Goal: Contribute content: Contribute content

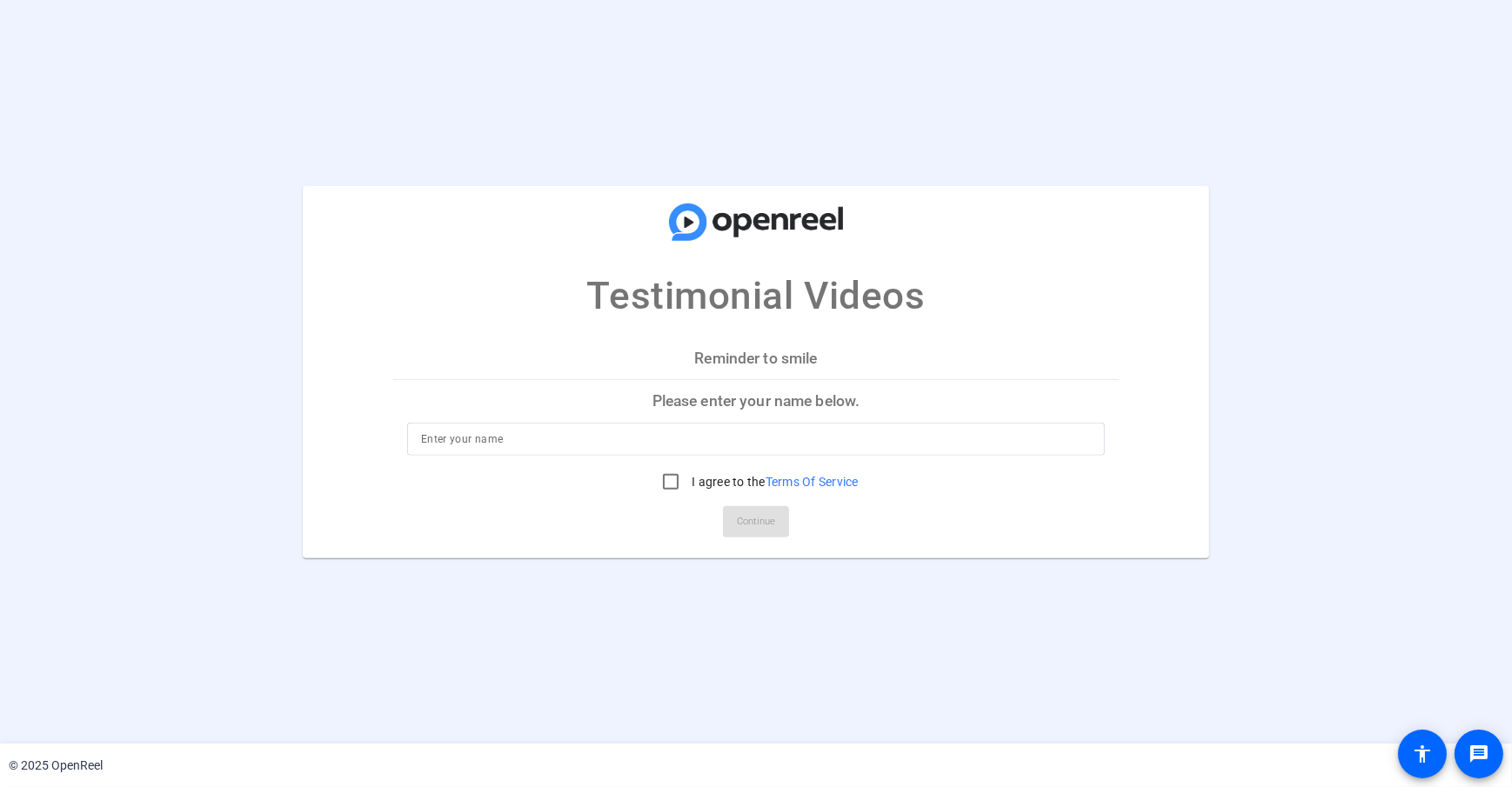
click at [452, 432] on input at bounding box center [756, 439] width 670 height 21
click at [591, 322] on p "Testimonial Videos" at bounding box center [756, 296] width 338 height 58
click at [454, 435] on input at bounding box center [756, 439] width 670 height 21
type input "[PERSON_NAME]"
click at [667, 492] on input "I agree to the Terms Of Service" at bounding box center [671, 481] width 35 height 35
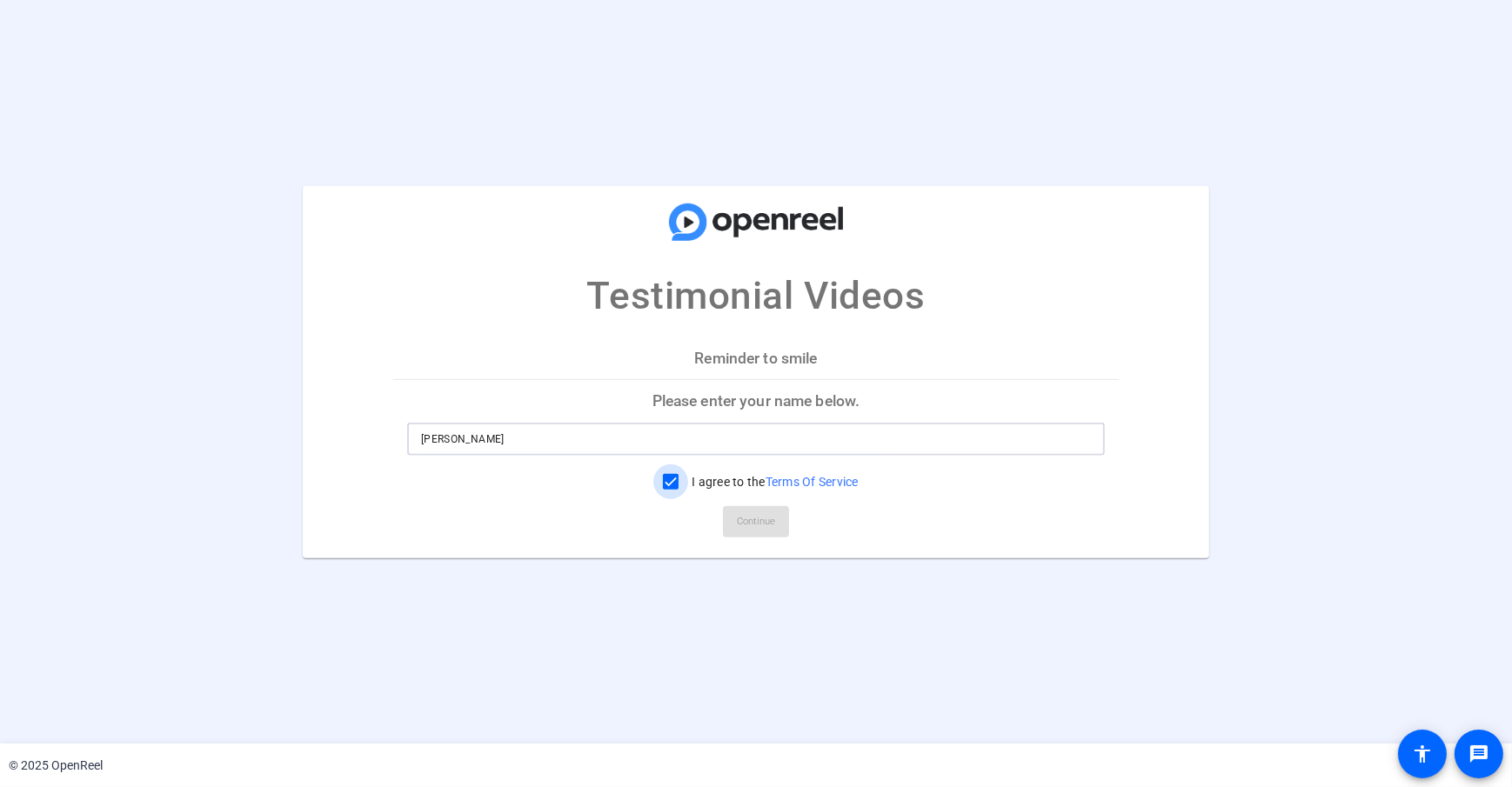
checkbox input "true"
click at [580, 550] on div "Reminder to smile Please enter your name below. [PERSON_NAME] I agree to the Te…" at bounding box center [756, 447] width 726 height 221
click at [739, 527] on span "Continue" at bounding box center [756, 521] width 38 height 26
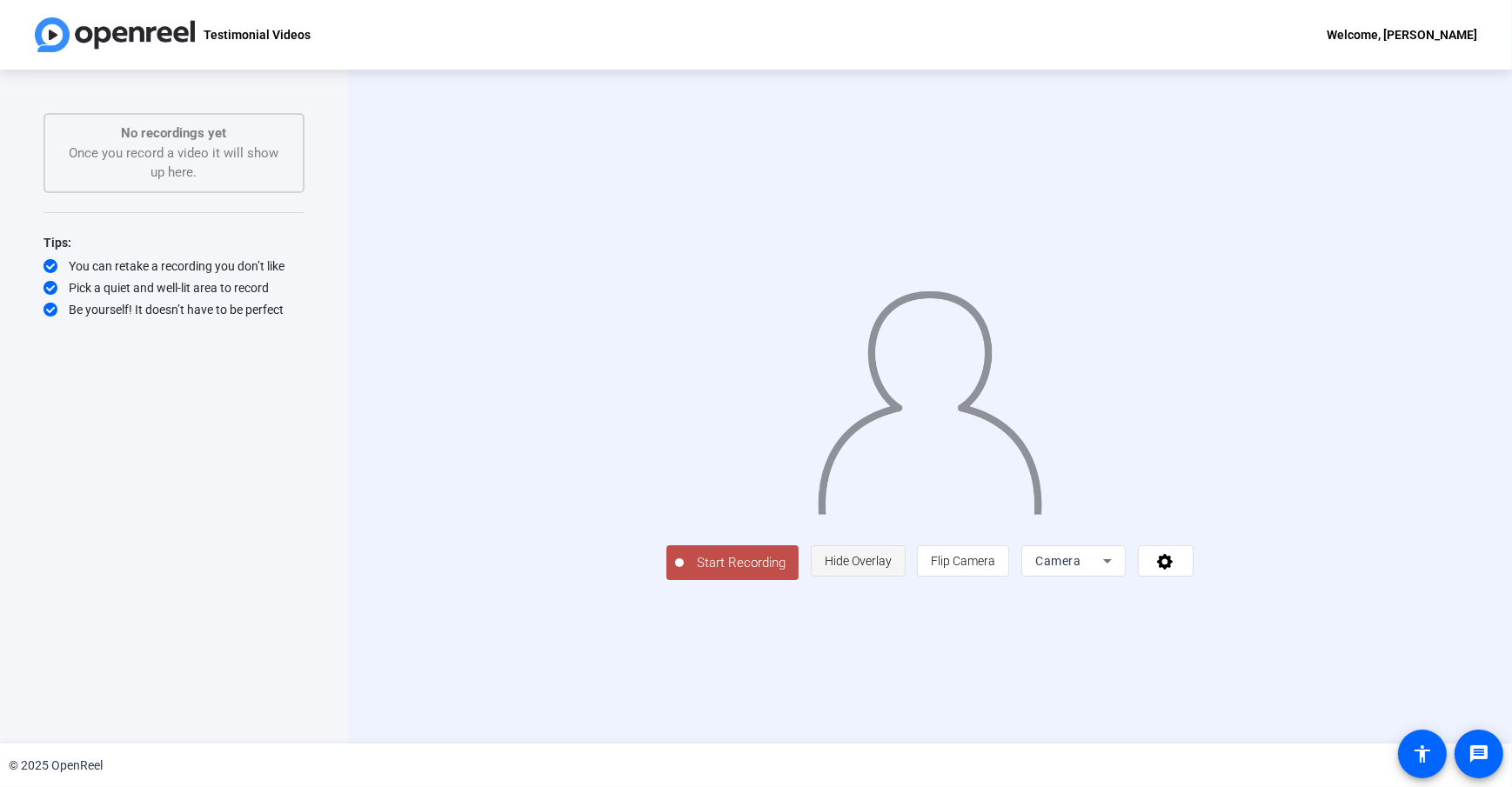
click at [892, 568] on span "Hide Overlay" at bounding box center [858, 561] width 67 height 14
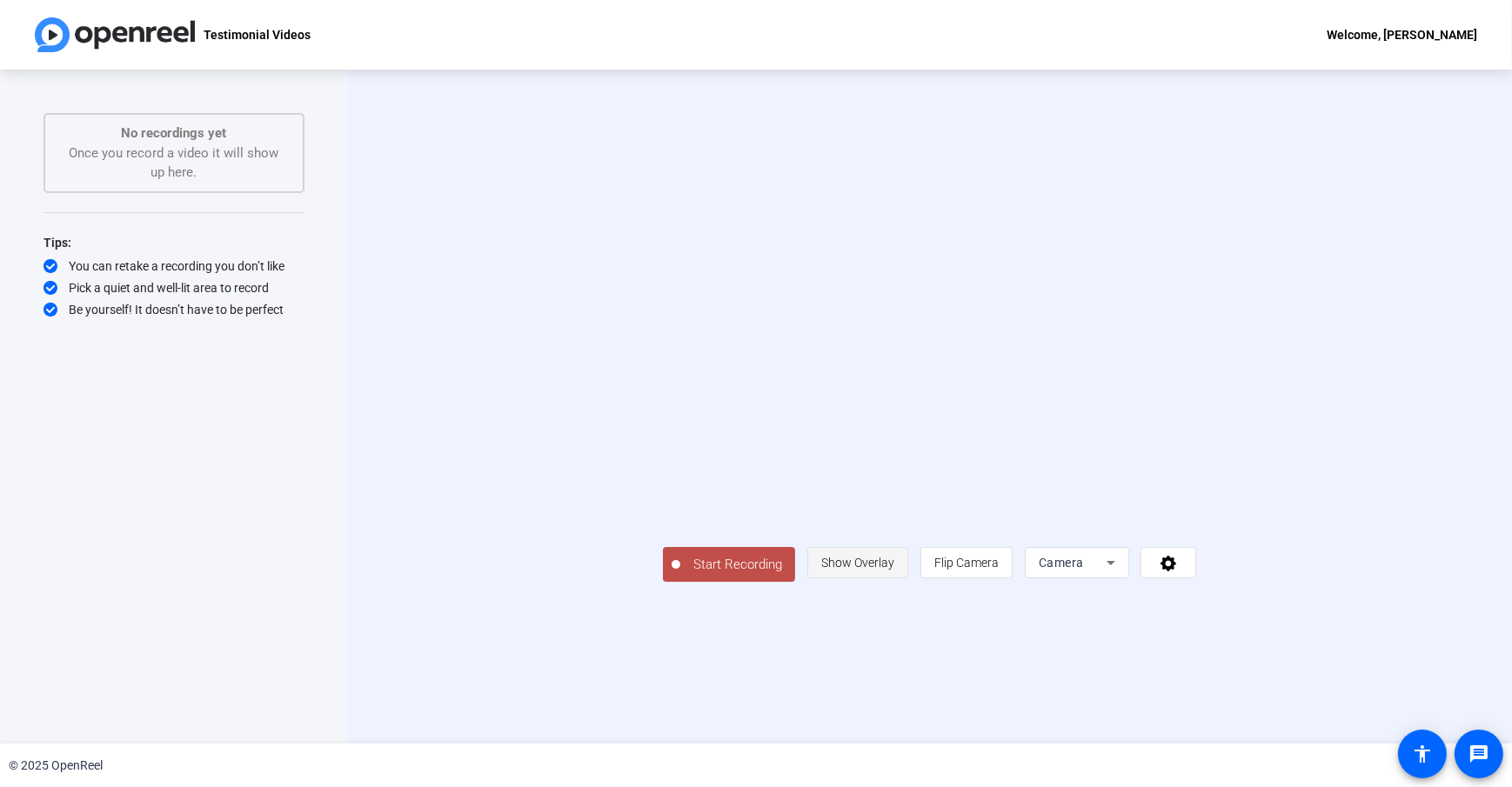
click at [894, 570] on span "Show Overlay" at bounding box center [857, 563] width 73 height 14
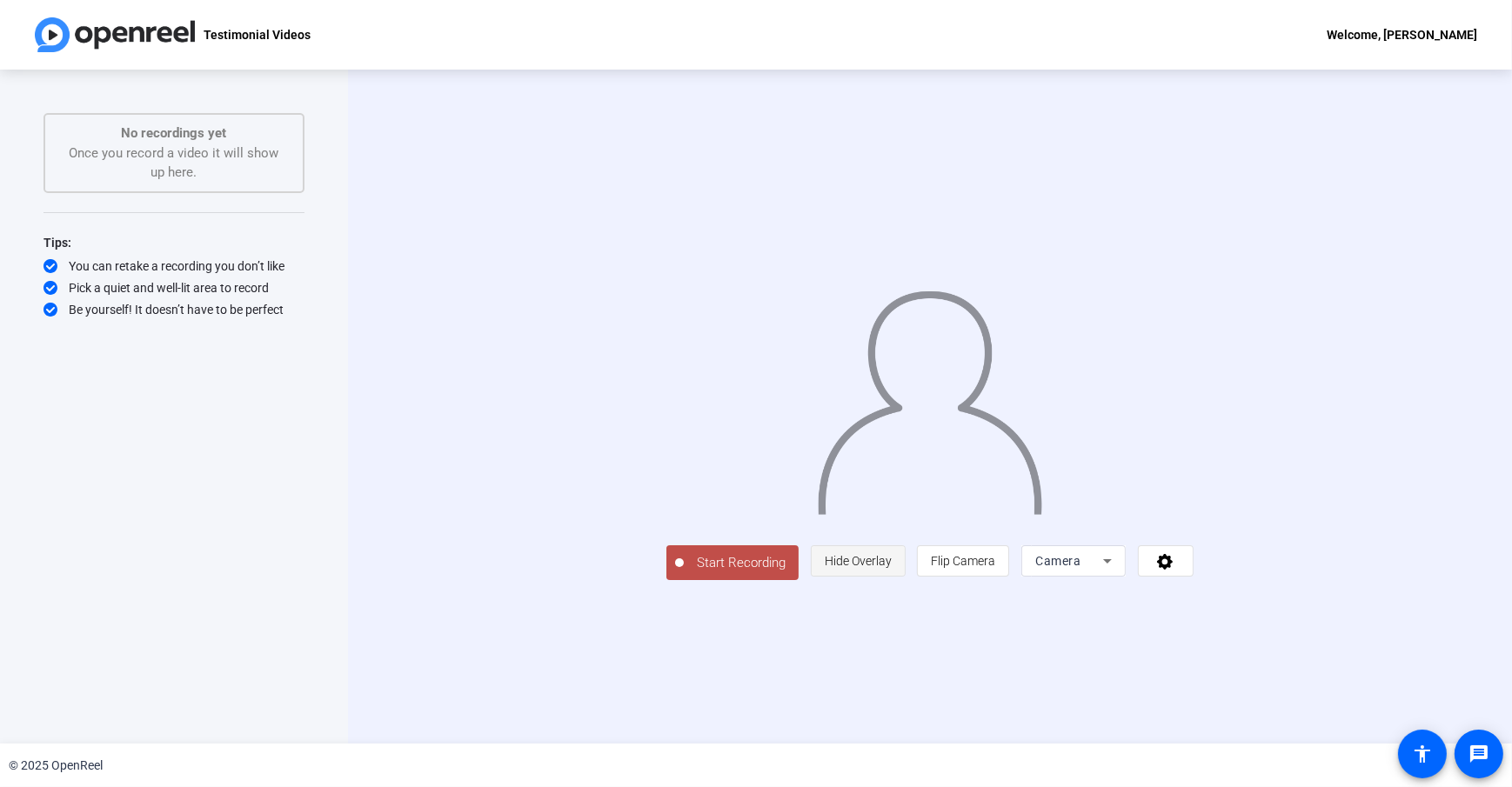
click at [892, 568] on span "Hide Overlay" at bounding box center [858, 561] width 67 height 14
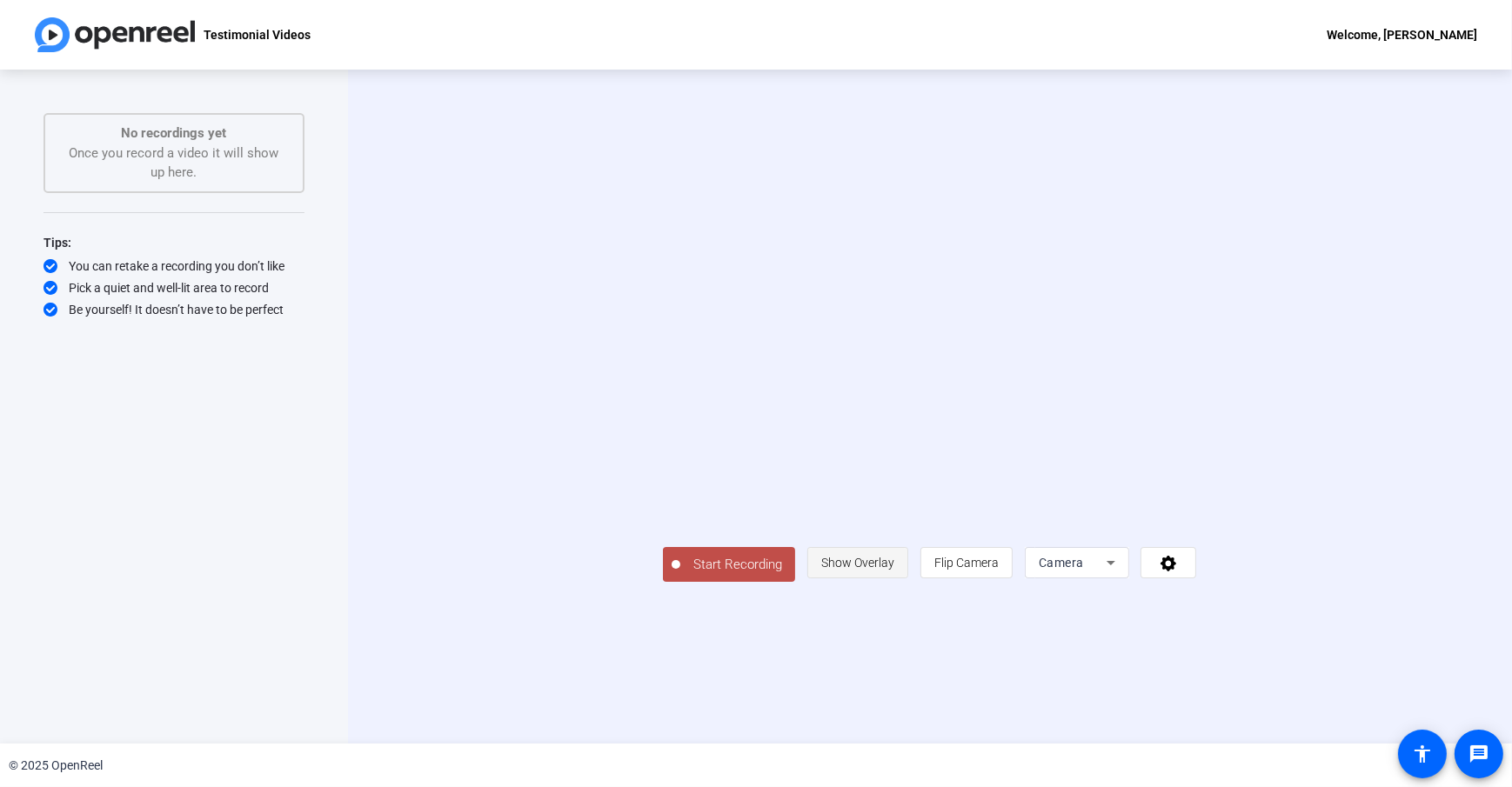
click at [894, 570] on span "Show Overlay" at bounding box center [857, 563] width 73 height 14
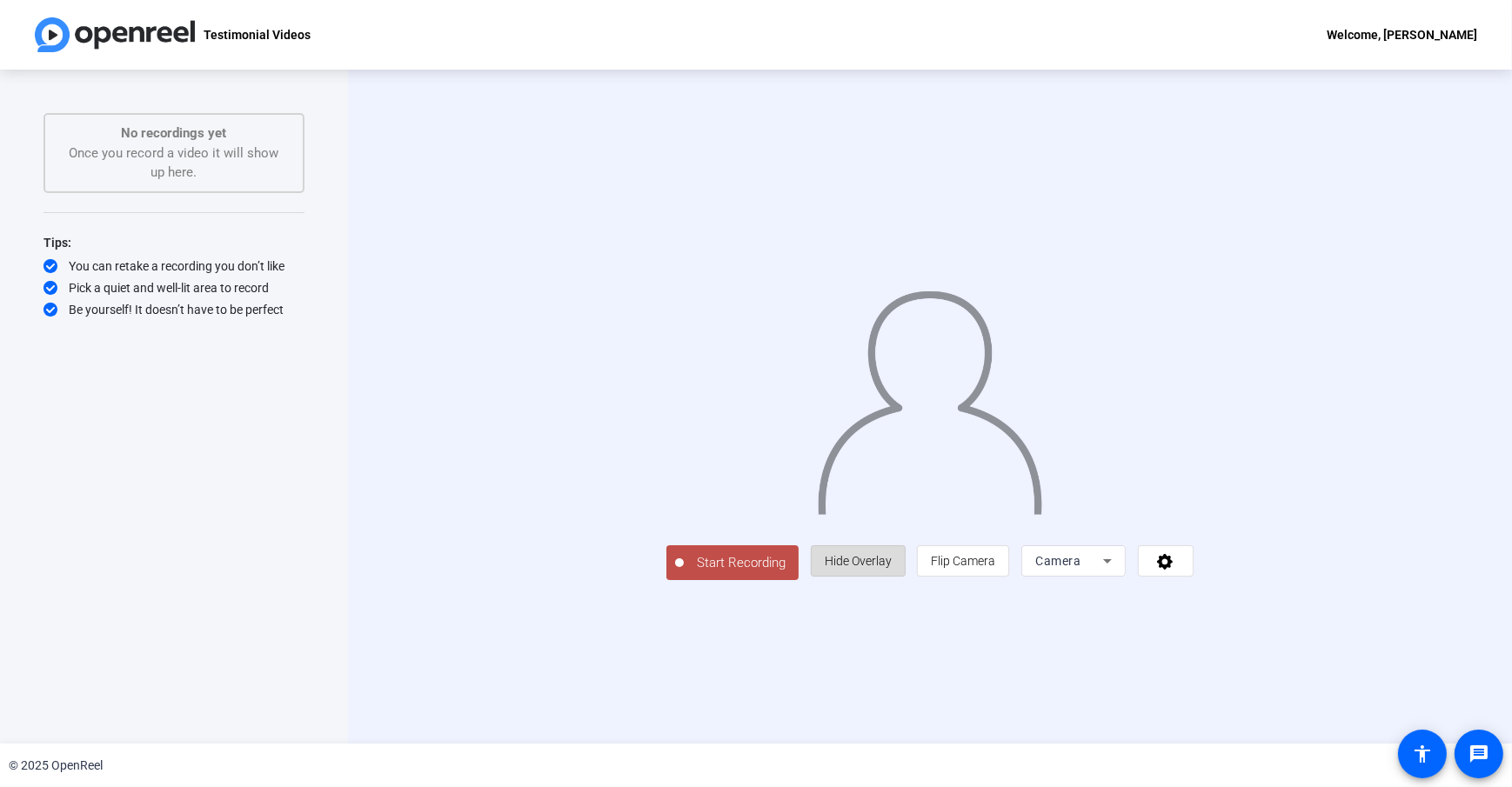
click at [892, 568] on span "Hide Overlay" at bounding box center [858, 561] width 67 height 14
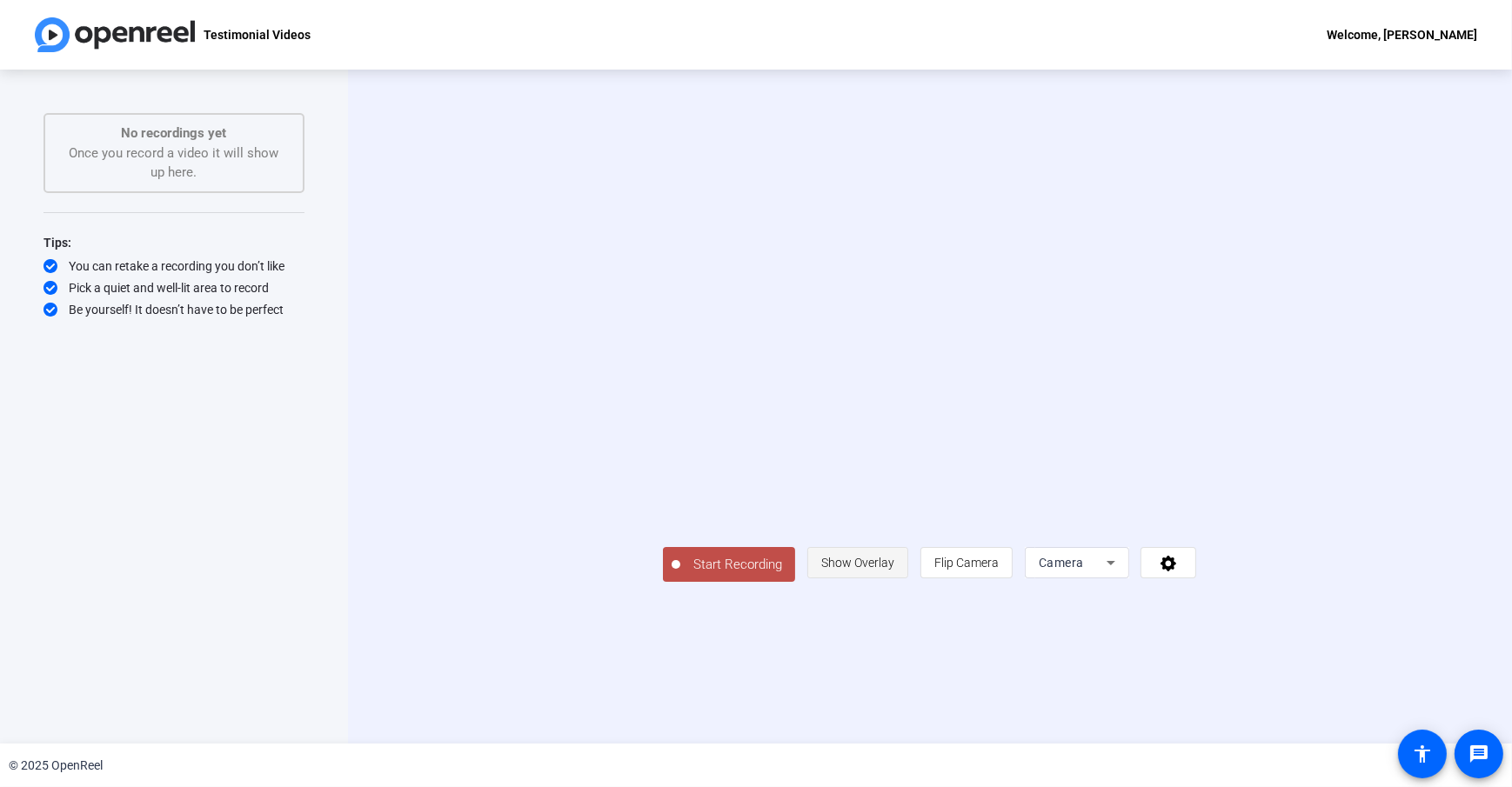
click at [894, 570] on span "Show Overlay" at bounding box center [857, 563] width 73 height 14
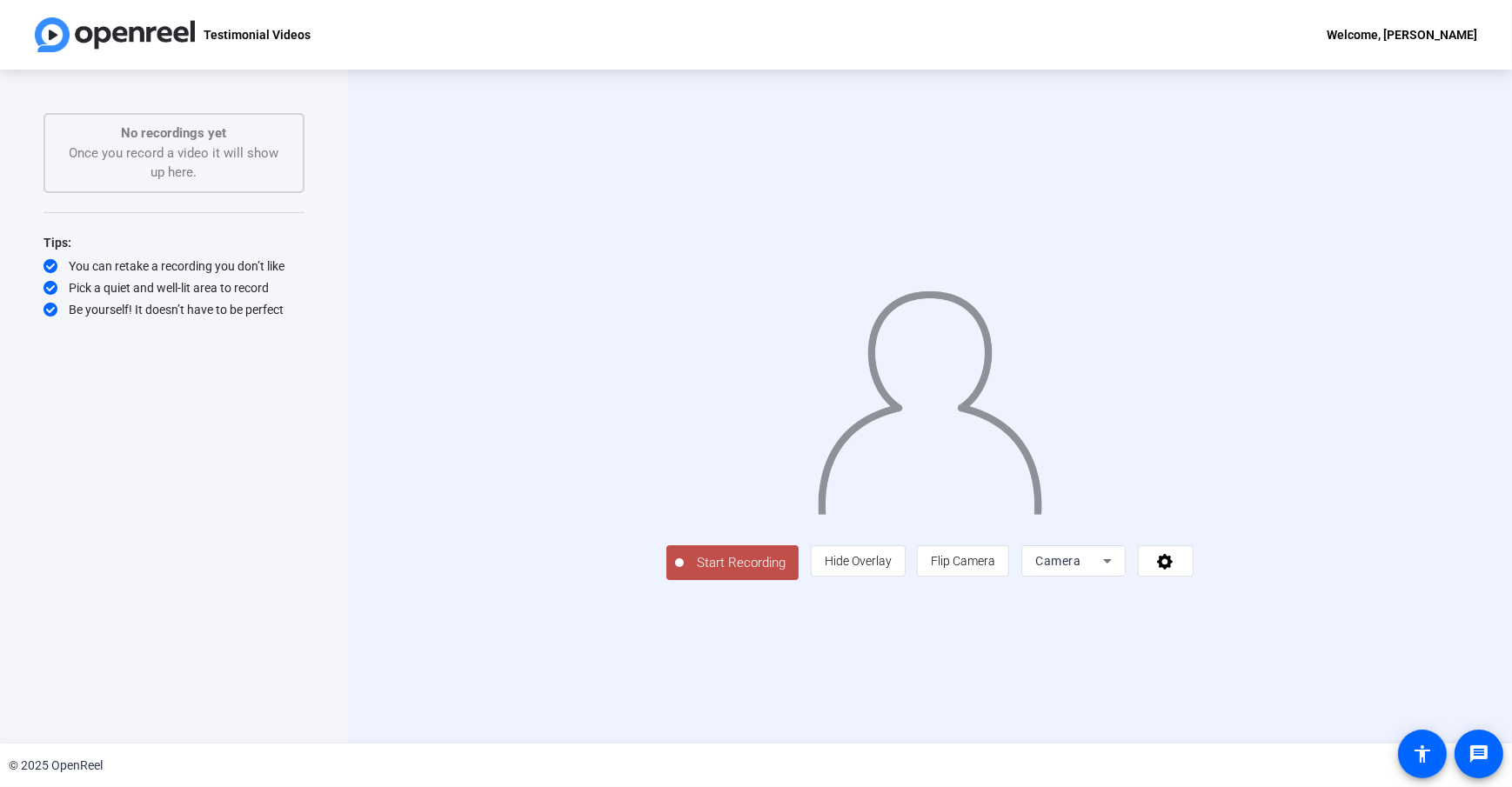
click at [1118, 572] on icon at bounding box center [1107, 561] width 21 height 21
click at [1229, 730] on div at bounding box center [756, 393] width 1512 height 787
click at [995, 578] on span "Flip Camera" at bounding box center [962, 561] width 64 height 33
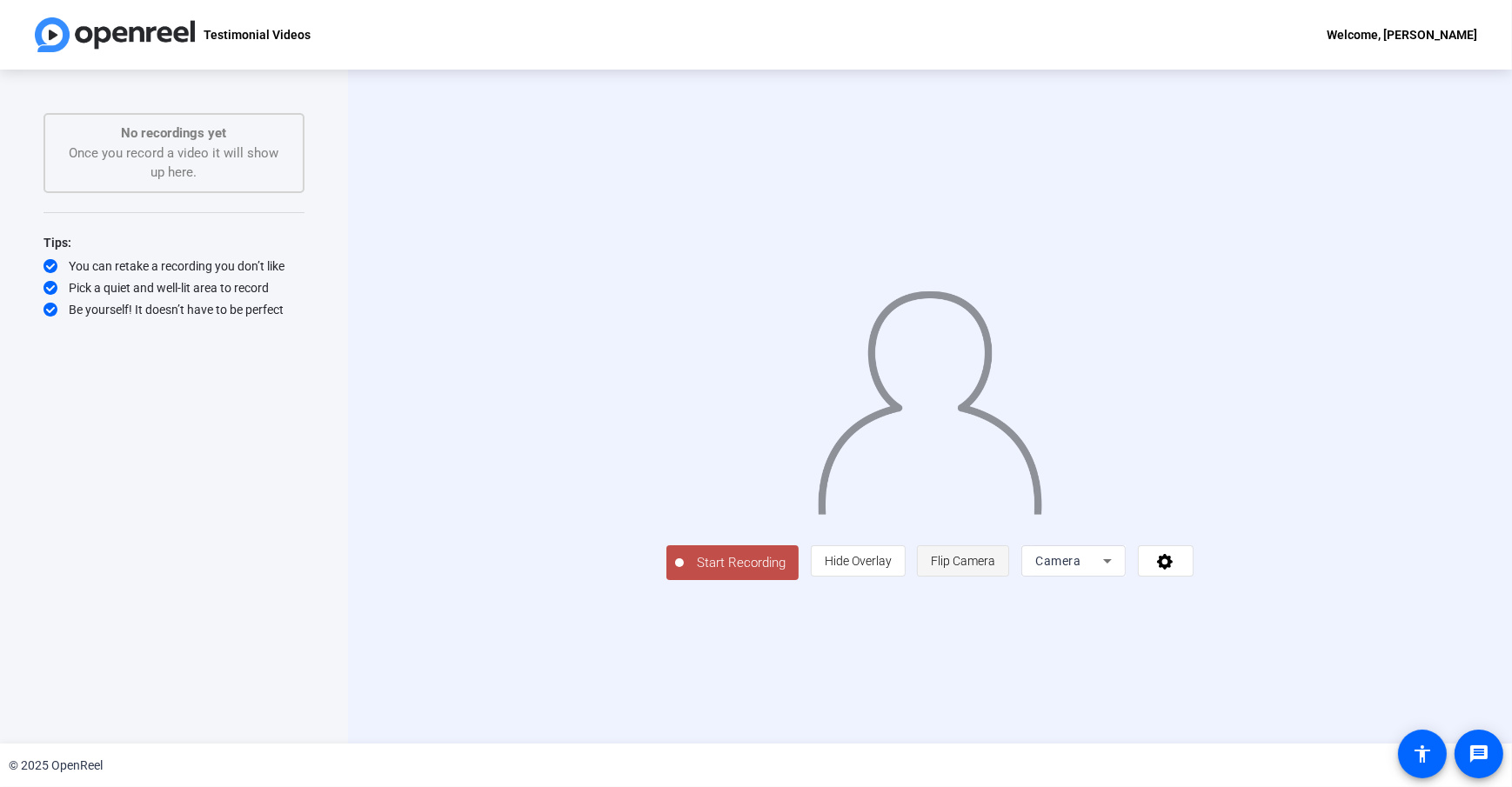
click at [995, 578] on span "Flip Camera" at bounding box center [962, 561] width 64 height 33
click at [1118, 572] on icon at bounding box center [1107, 561] width 21 height 21
click at [975, 678] on div at bounding box center [756, 393] width 1512 height 787
click at [712, 581] on div "Start Recording person Hide Overlay flip Flip Camera Camera" at bounding box center [930, 562] width 527 height 38
click at [683, 573] on span "Start Recording" at bounding box center [740, 563] width 115 height 20
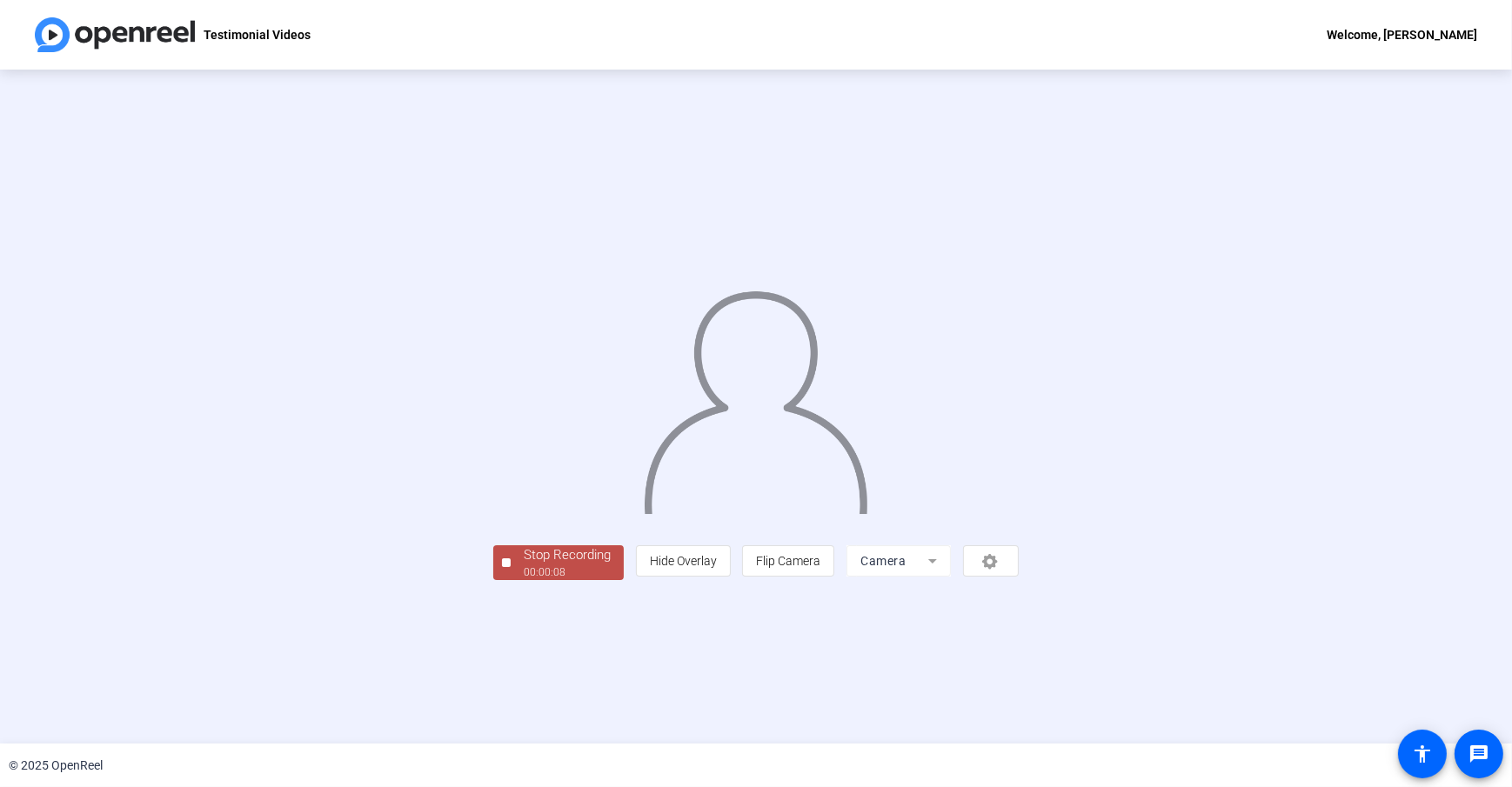
click at [506, 581] on div "Stop Recording 00:00:08 person Hide Overlay flip Flip Camera Camera" at bounding box center [756, 561] width 526 height 38
click at [509, 581] on div "Stop Recording 00:00:09 person Hide Overlay flip Flip Camera Camera" at bounding box center [756, 561] width 526 height 38
click at [542, 704] on div "Stop Recording 00:00:10 person Hide Overlay flip Flip Camera Camera" at bounding box center [756, 407] width 1512 height 674
click at [524, 565] on div "Stop Recording" at bounding box center [567, 555] width 87 height 20
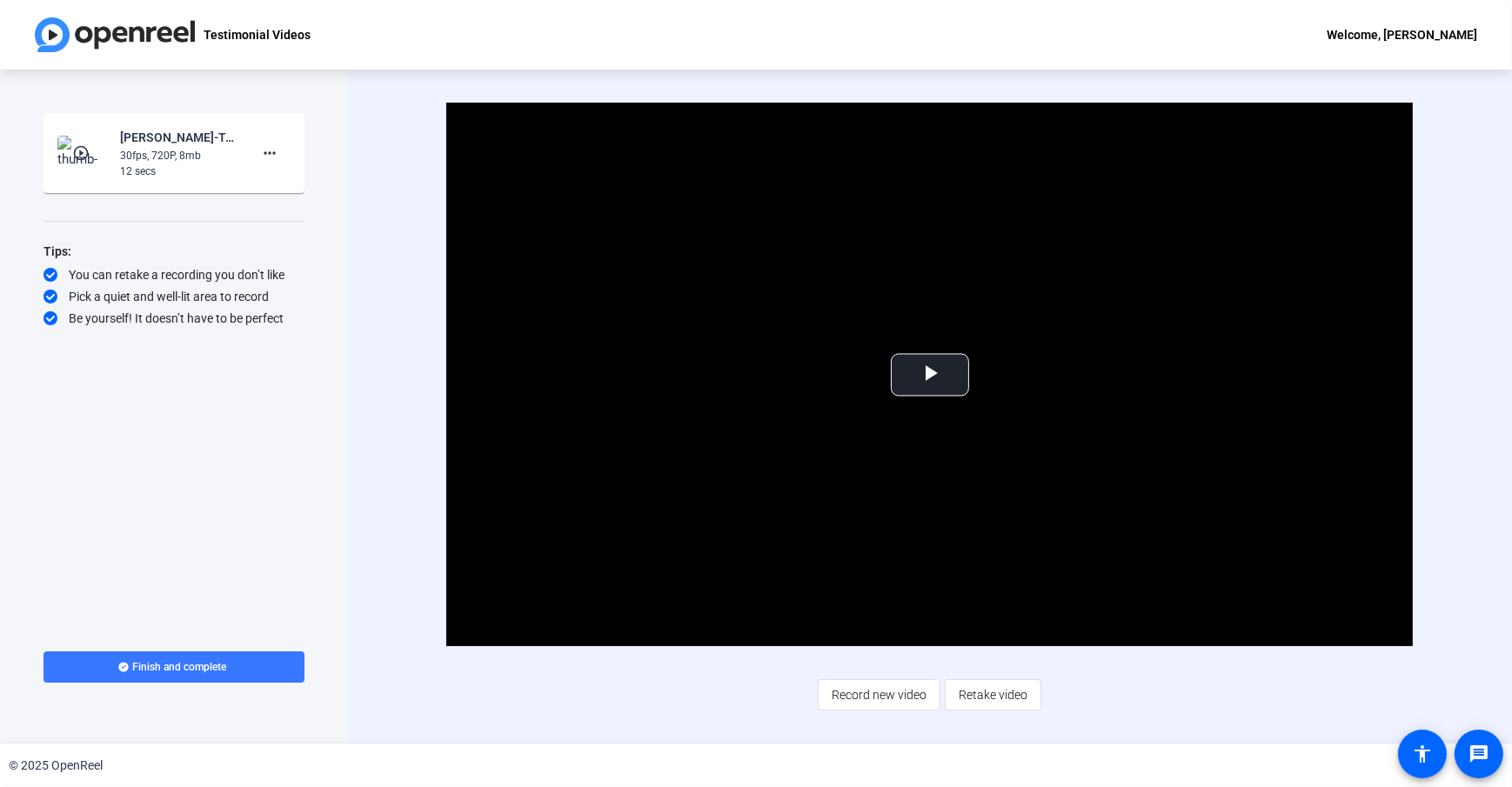
click at [329, 388] on div "Start Recording play_circle_outline [PERSON_NAME]-Testing-Testimonial Videos-17…" at bounding box center [174, 407] width 348 height 674
click at [372, 252] on div "Video Player is loading. Play Video Play Mute Current Time 0:00 / Duration 0:11…" at bounding box center [930, 407] width 1164 height 674
click at [394, 218] on div "Video Player is loading. Play Video Play Mute Current Time 0:00 / Duration 0:11…" at bounding box center [930, 407] width 1164 height 674
